Goal: Task Accomplishment & Management: Manage account settings

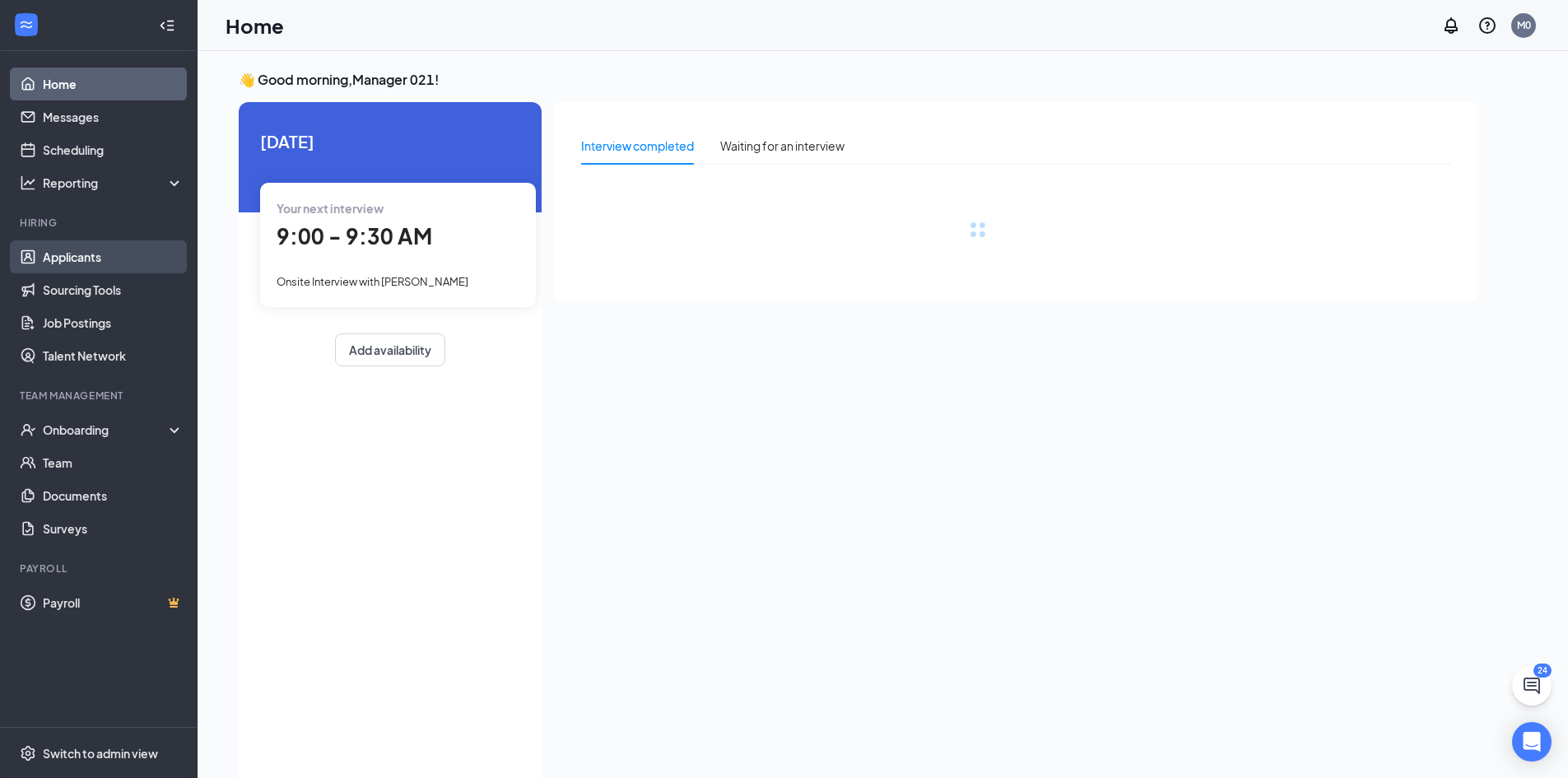
click at [43, 258] on link "Applicants" at bounding box center [113, 256] width 141 height 33
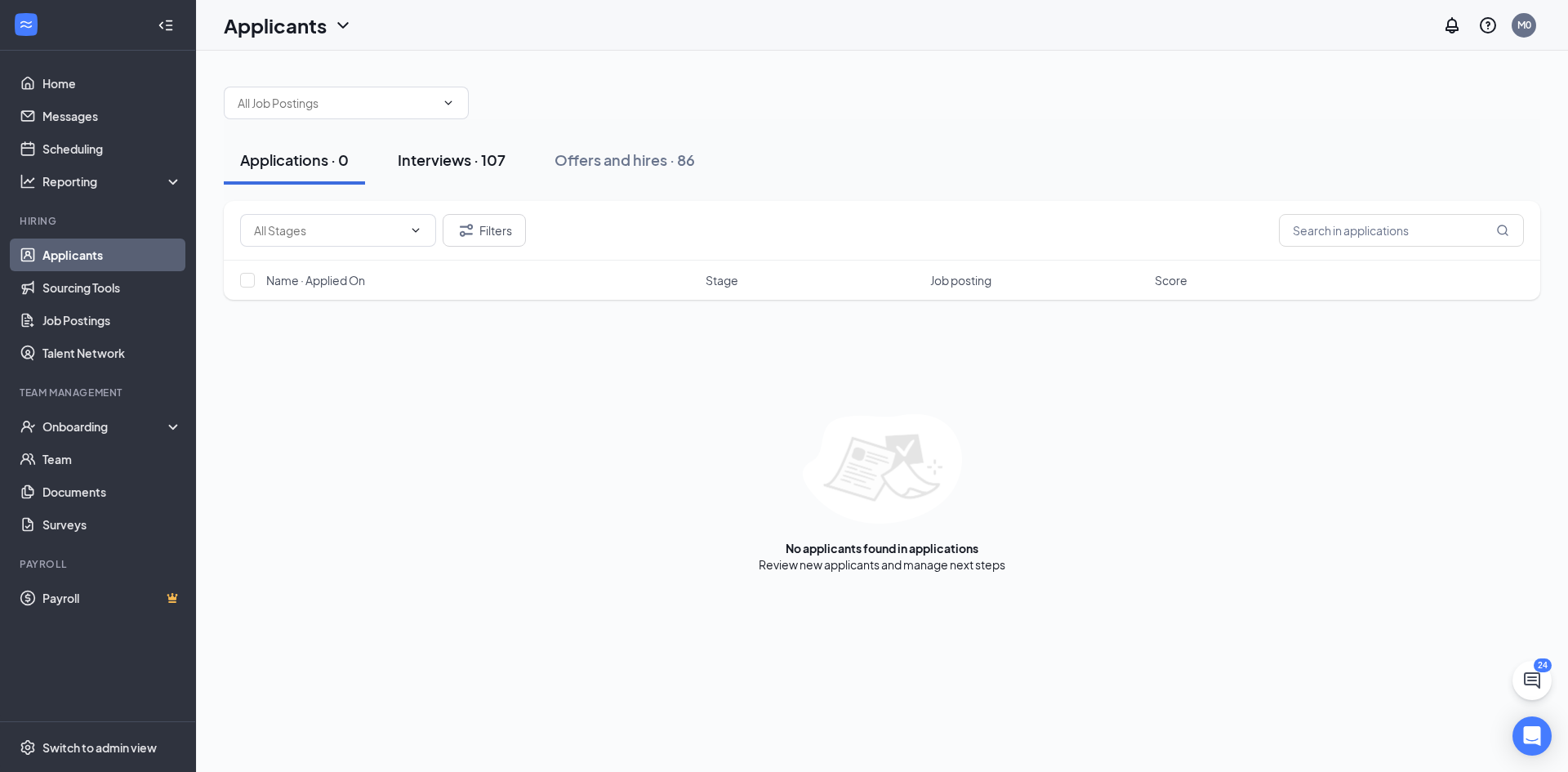
click at [447, 161] on div "Interviews · 107" at bounding box center [451, 160] width 108 height 21
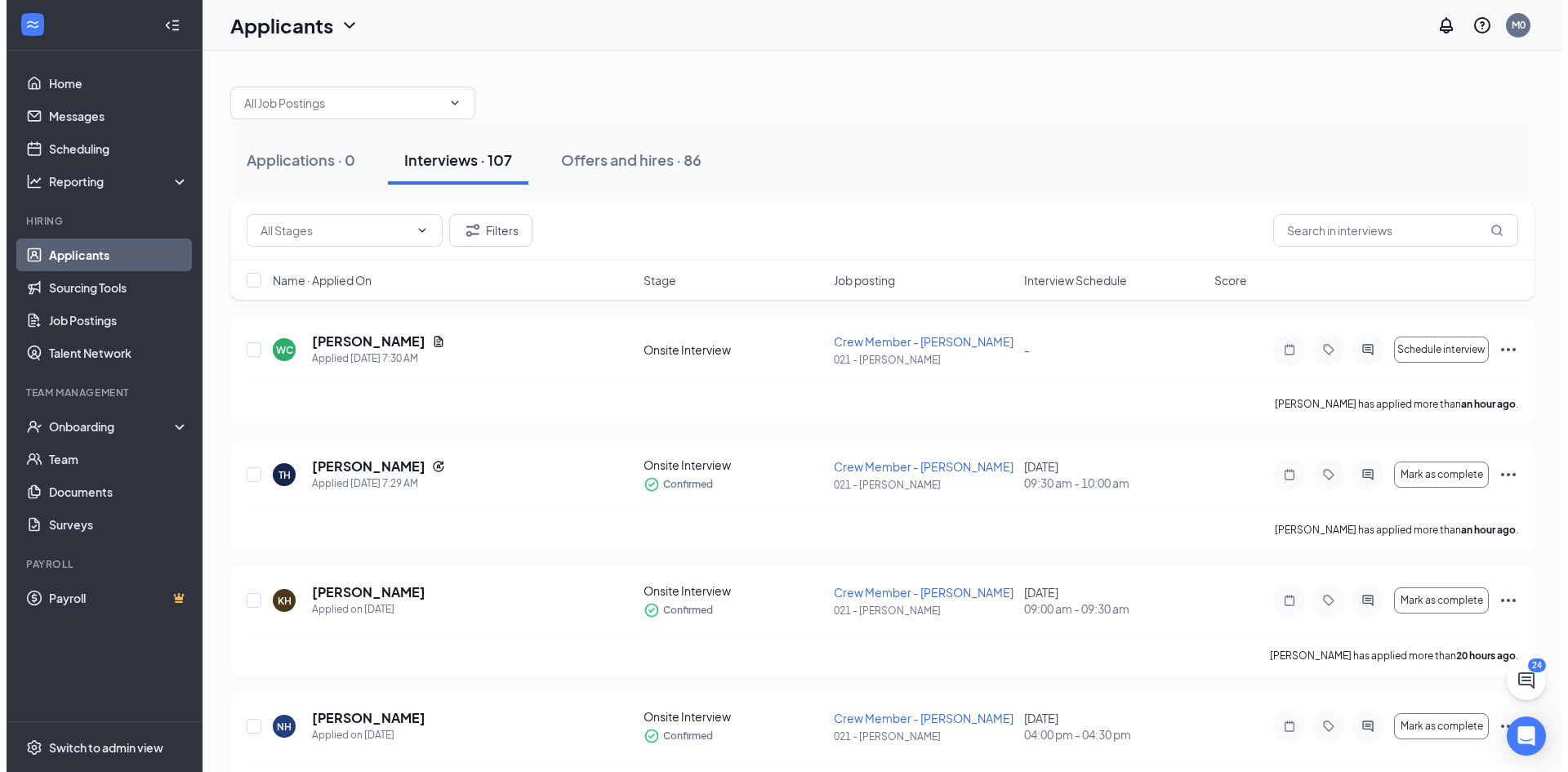
scroll to position [81, 0]
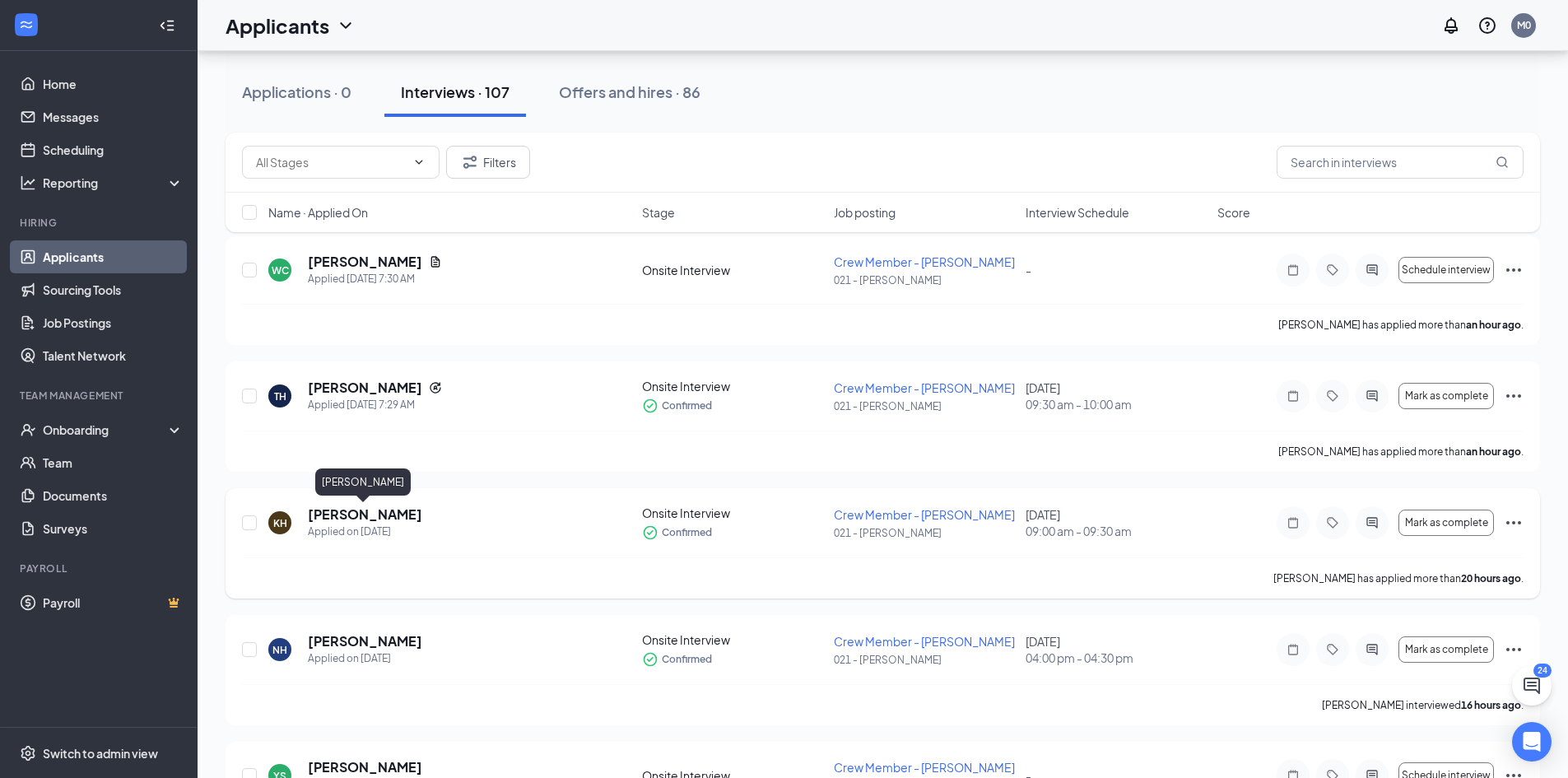
click at [319, 515] on h5 "[PERSON_NAME]" at bounding box center [365, 514] width 114 height 18
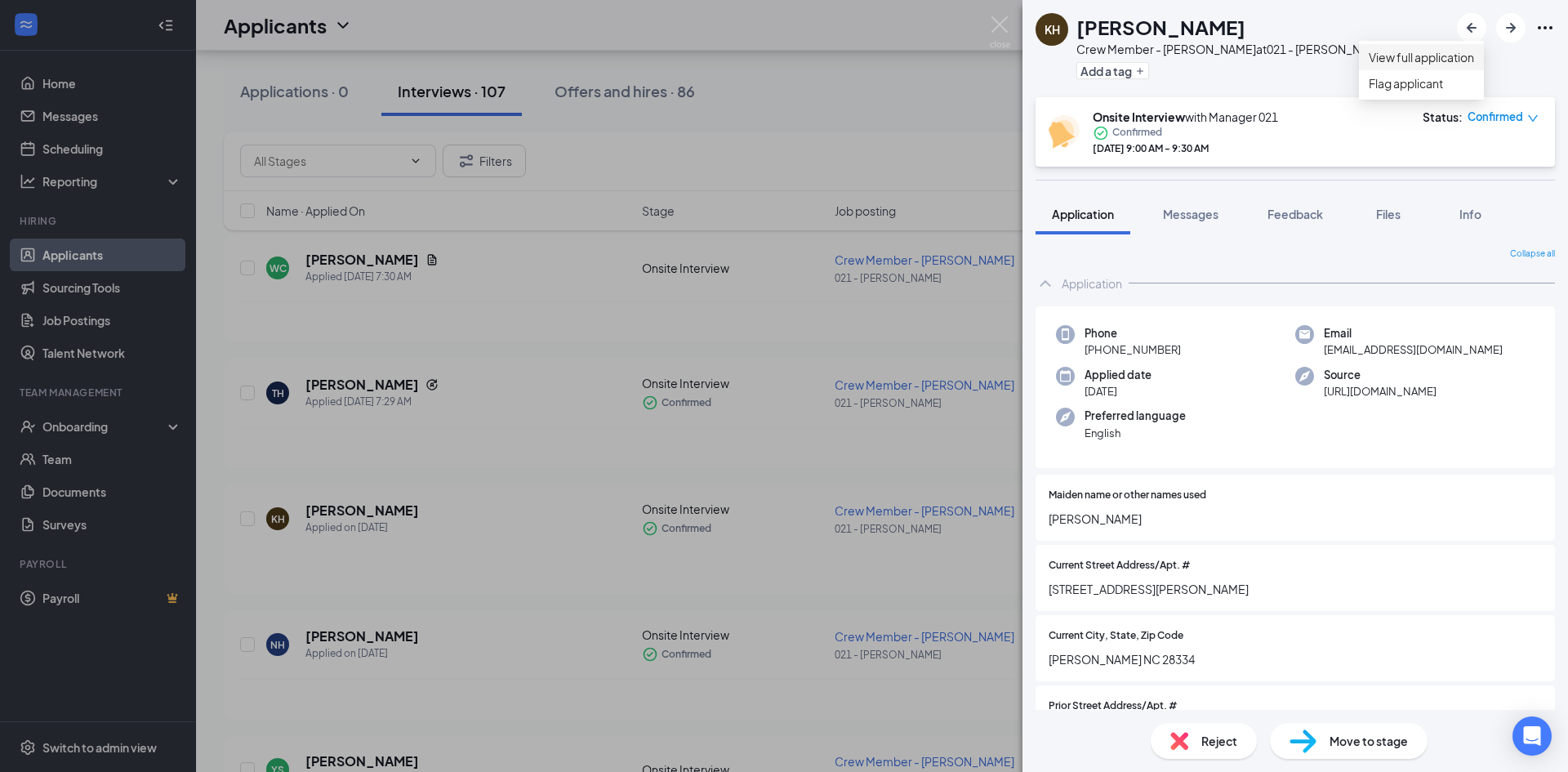
click at [1474, 66] on link "View full application" at bounding box center [1421, 57] width 105 height 18
